Goal: Entertainment & Leisure: Consume media (video, audio)

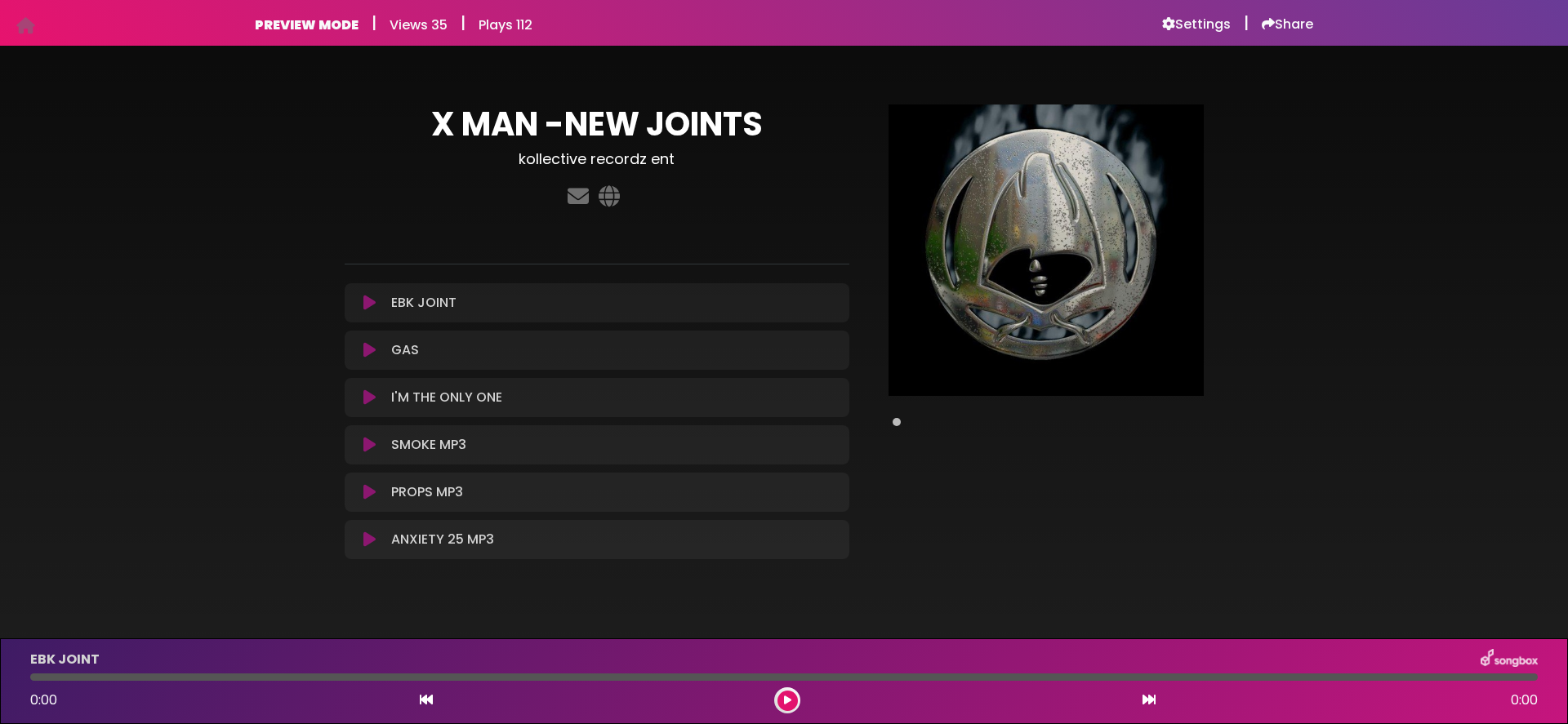
click at [364, 301] on icon at bounding box center [369, 303] width 12 height 16
click at [369, 348] on icon at bounding box center [369, 350] width 12 height 16
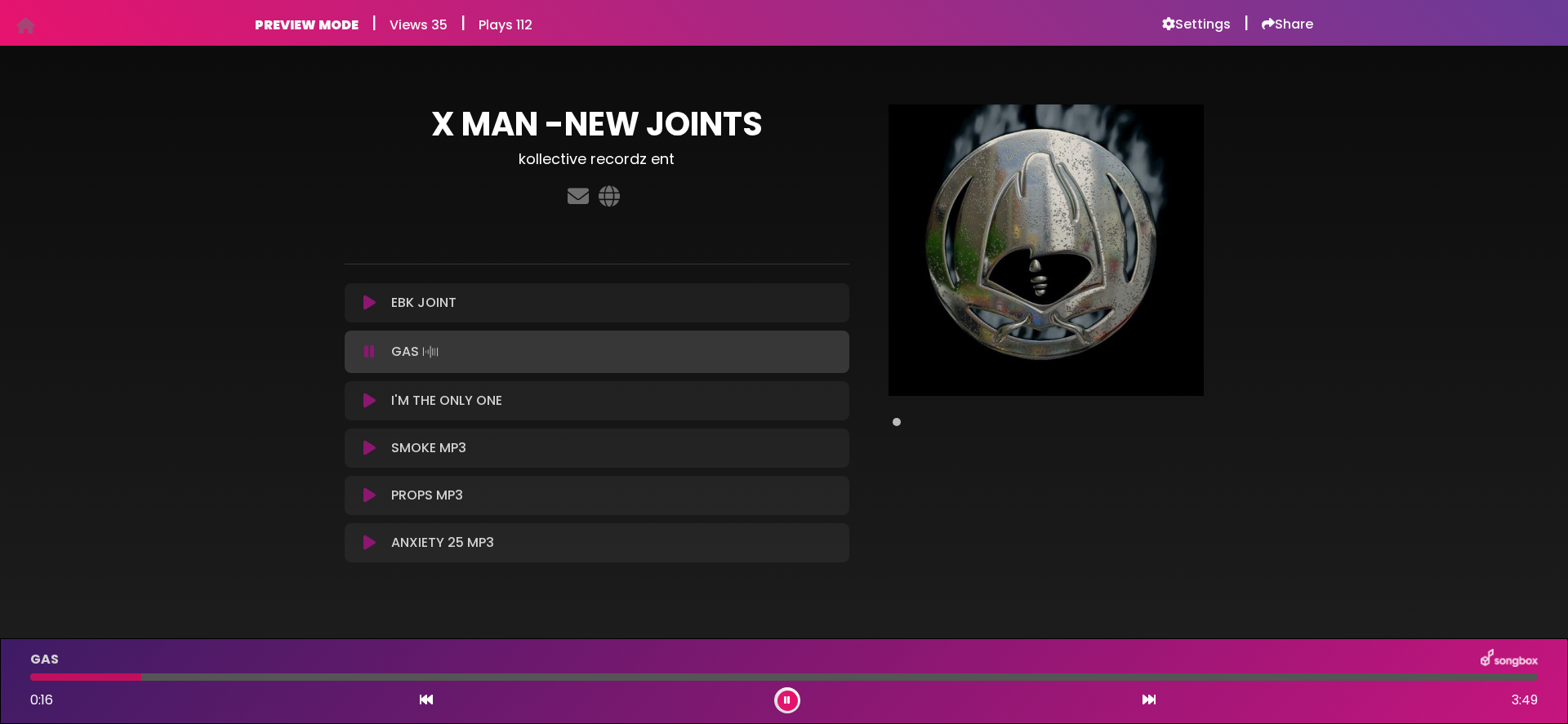
drag, startPoint x: 370, startPoint y: 347, endPoint x: 409, endPoint y: 440, distance: 100.8
click at [370, 347] on icon at bounding box center [369, 352] width 11 height 16
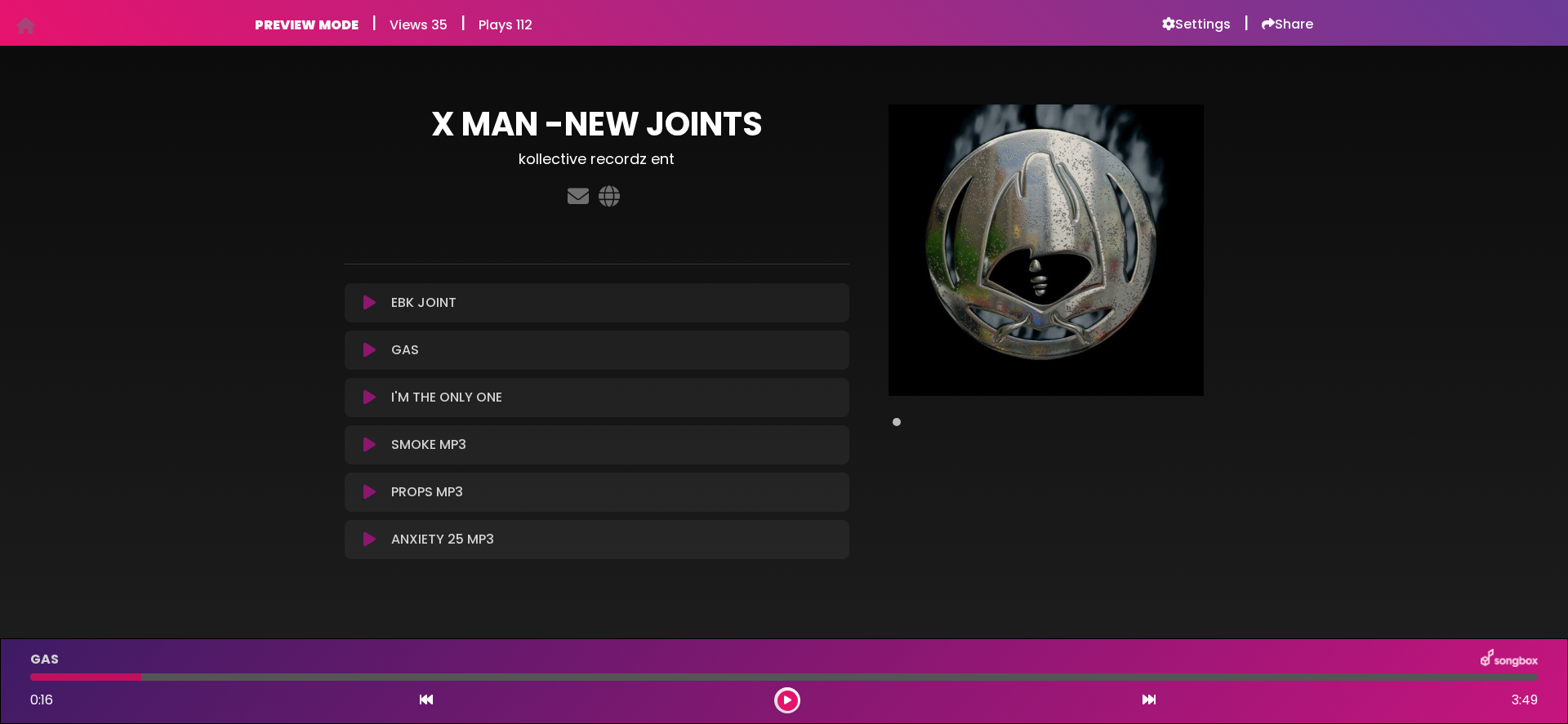
click at [377, 399] on button at bounding box center [369, 398] width 30 height 16
click at [370, 446] on icon at bounding box center [369, 445] width 12 height 16
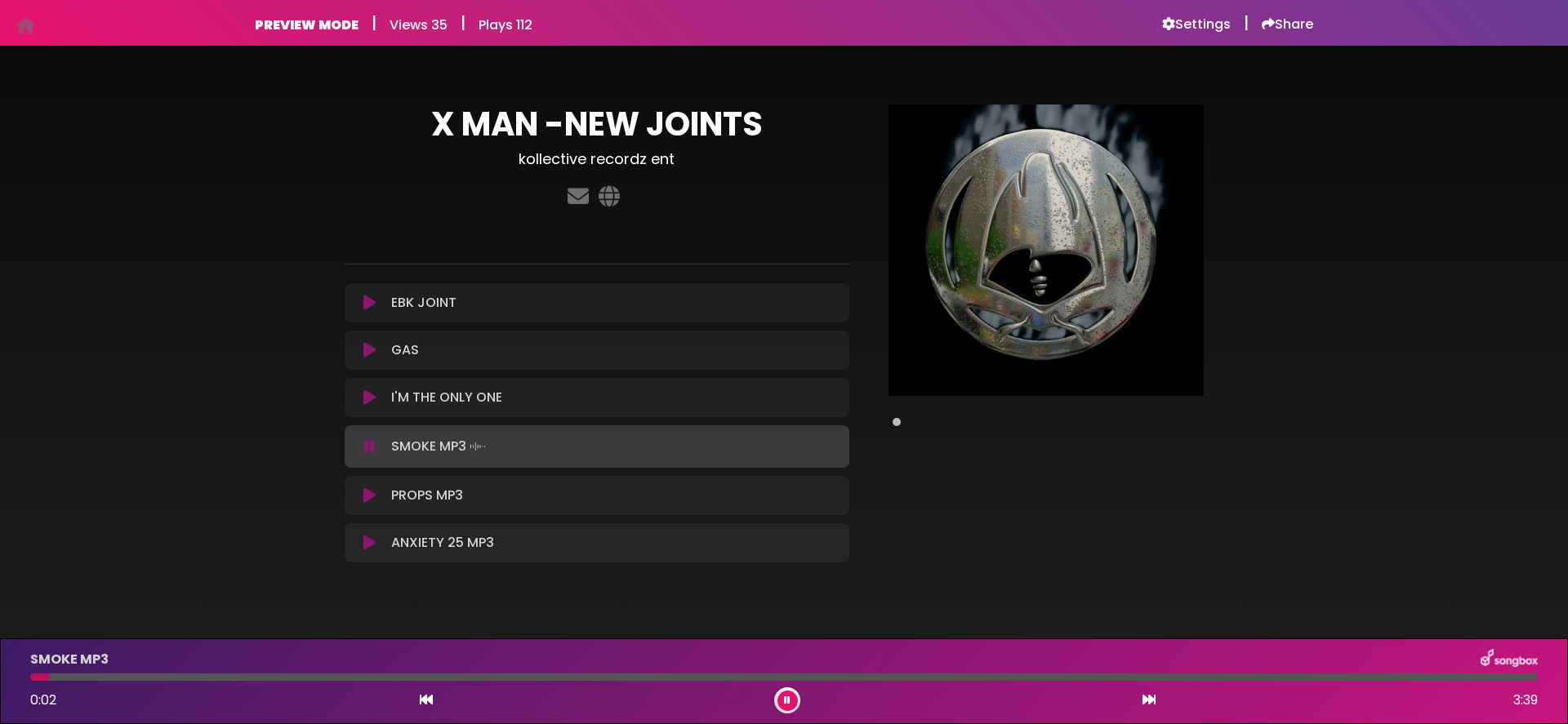
click at [370, 447] on icon at bounding box center [369, 447] width 11 height 16
